Goal: Information Seeking & Learning: Understand process/instructions

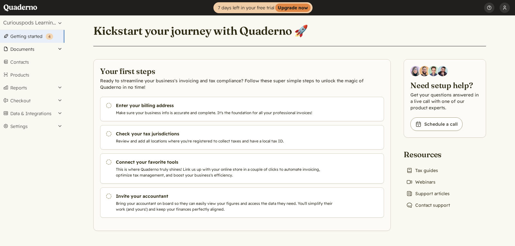
click at [42, 49] on button "Documents" at bounding box center [32, 49] width 64 height 13
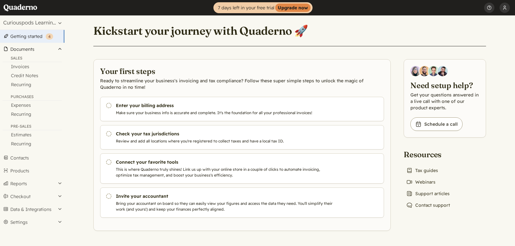
click at [59, 51] on button "Documents" at bounding box center [32, 49] width 64 height 13
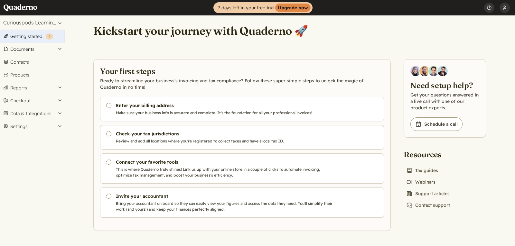
click at [37, 48] on button "Documents" at bounding box center [32, 49] width 64 height 13
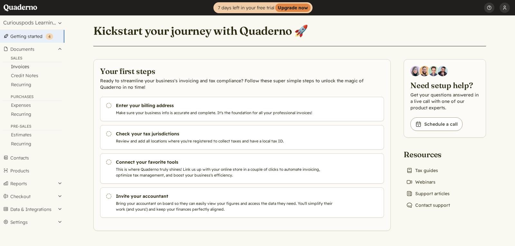
click at [21, 67] on link "Invoices" at bounding box center [32, 66] width 64 height 9
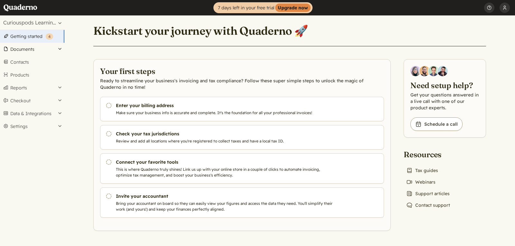
click at [40, 48] on button "Documents" at bounding box center [32, 49] width 64 height 13
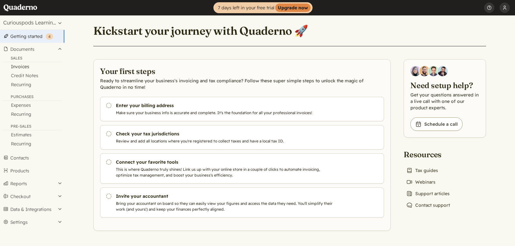
click at [20, 68] on link "Invoices" at bounding box center [32, 66] width 64 height 9
